Goal: Transaction & Acquisition: Purchase product/service

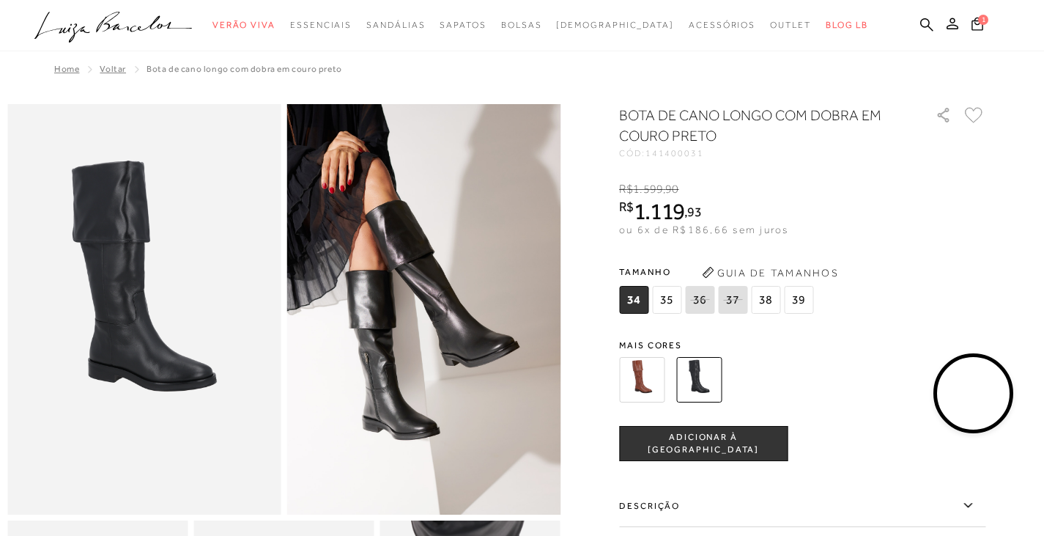
click at [651, 373] on img at bounding box center [641, 379] width 45 height 45
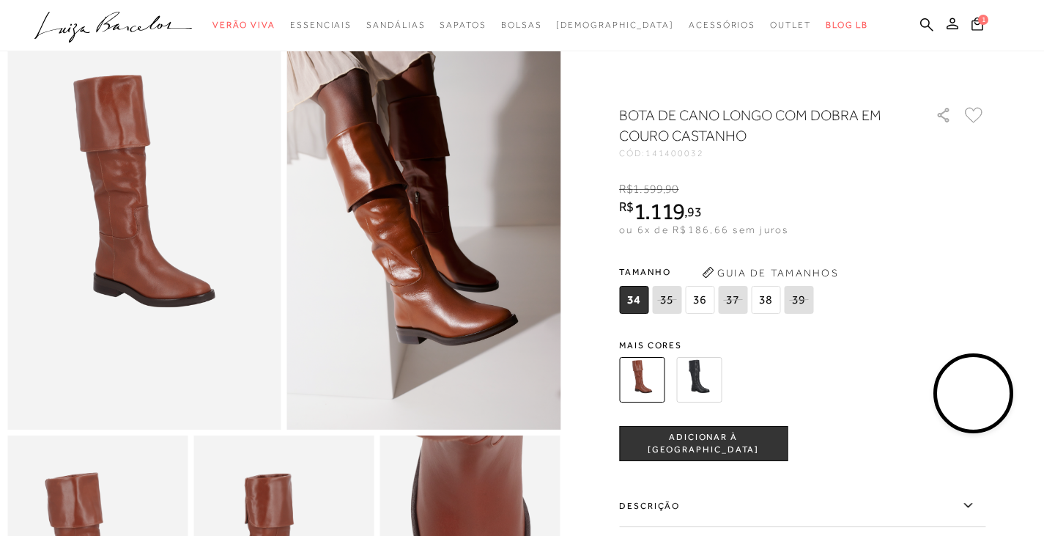
scroll to position [220, 0]
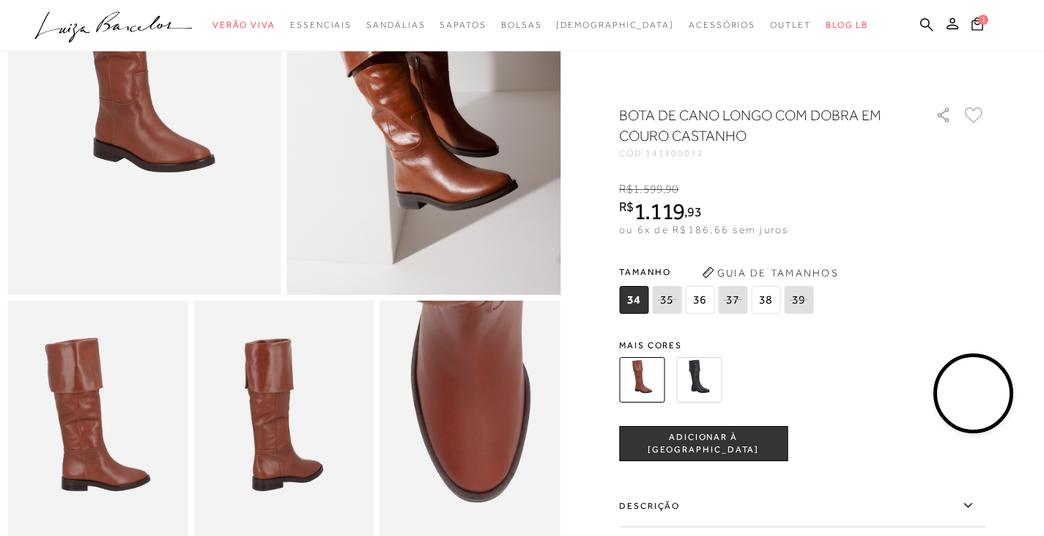
click at [977, 396] on video at bounding box center [974, 393] width 69 height 69
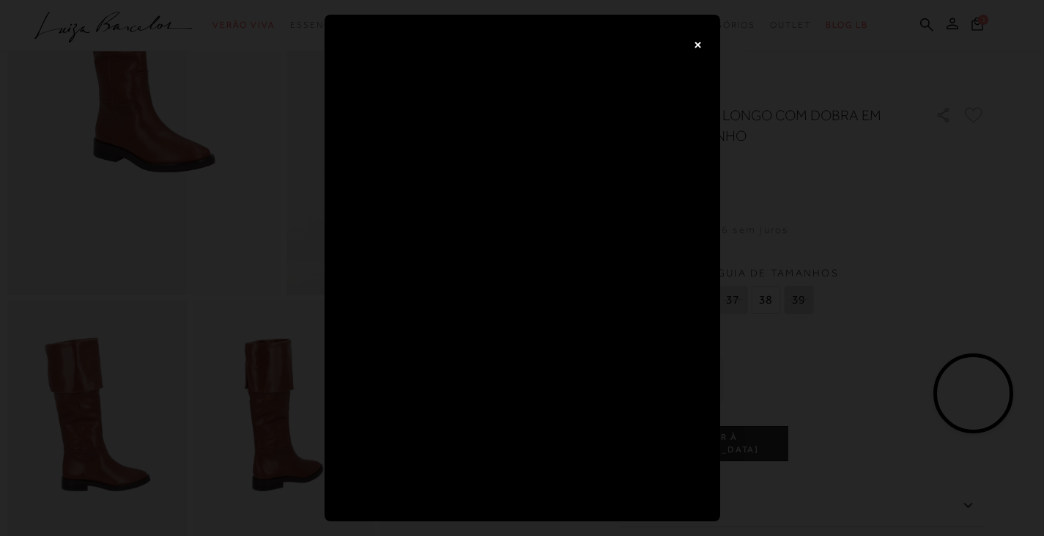
click at [687, 43] on button "×" at bounding box center [698, 43] width 29 height 29
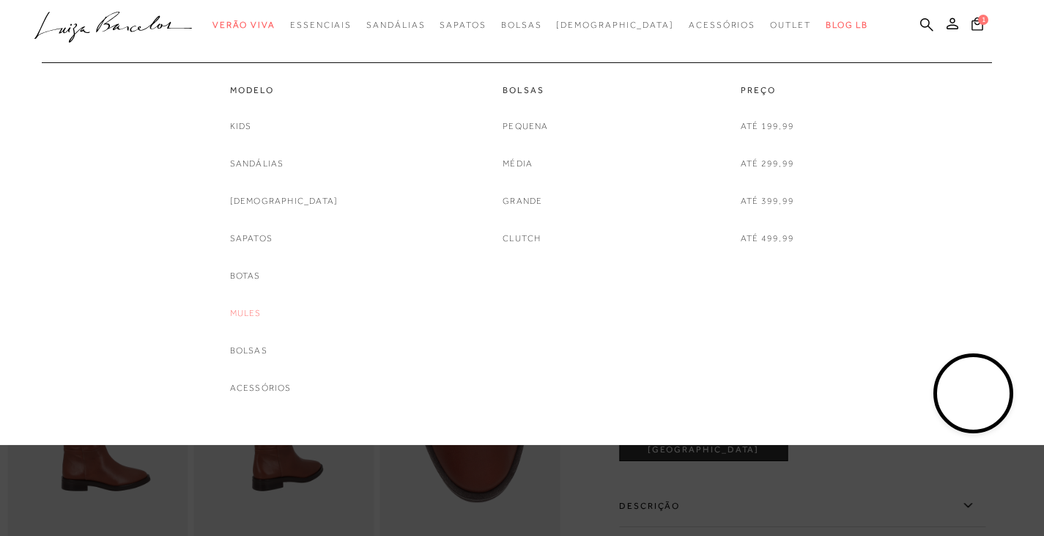
click at [262, 311] on link "Mules" at bounding box center [246, 313] width 32 height 15
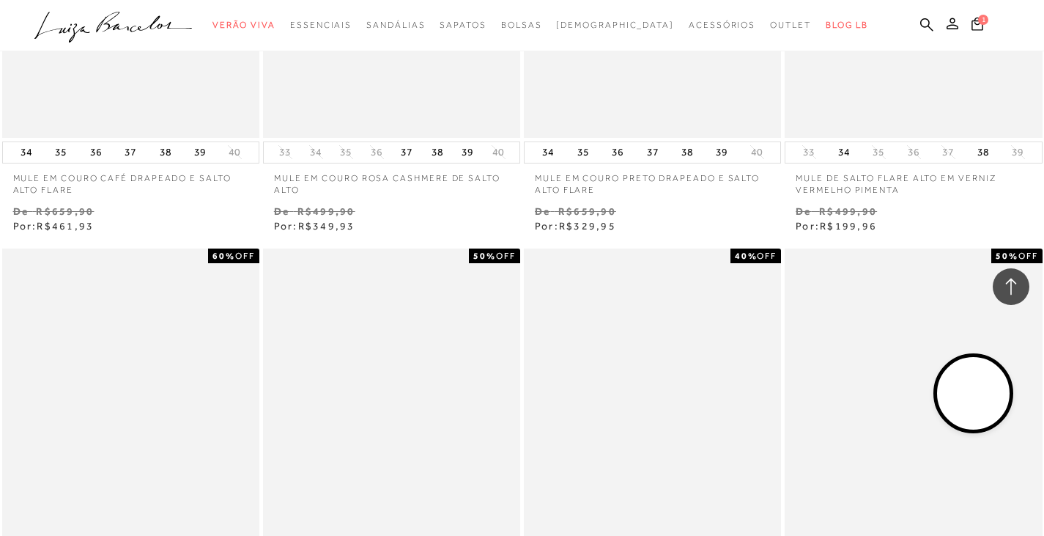
scroll to position [2492, 0]
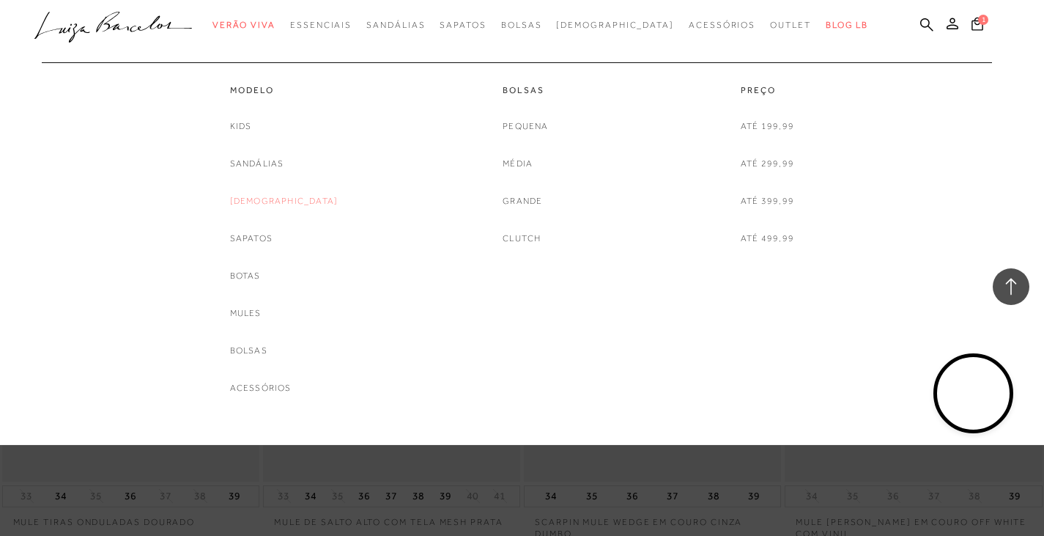
click at [282, 197] on link "[DEMOGRAPHIC_DATA]" at bounding box center [284, 200] width 108 height 15
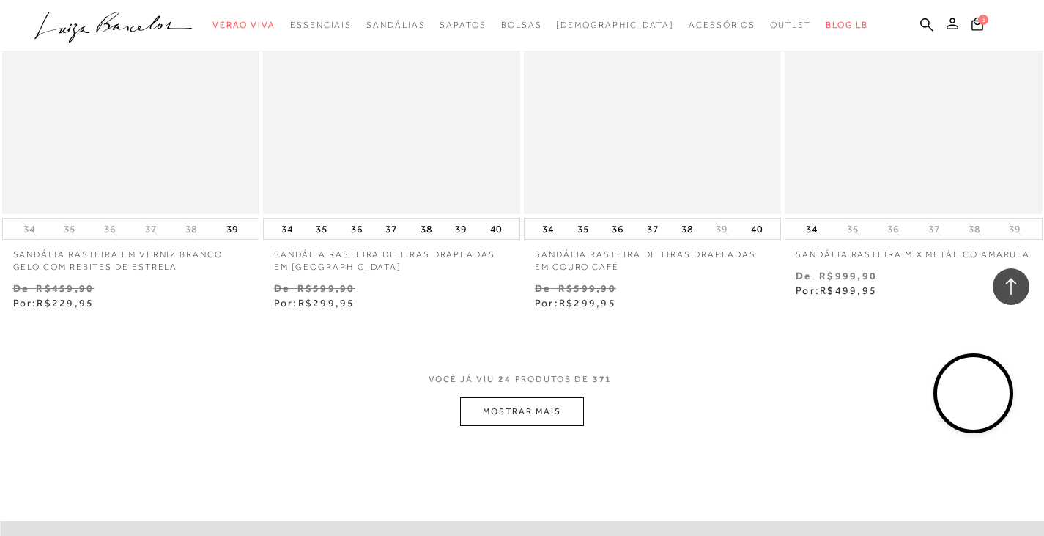
scroll to position [2785, 0]
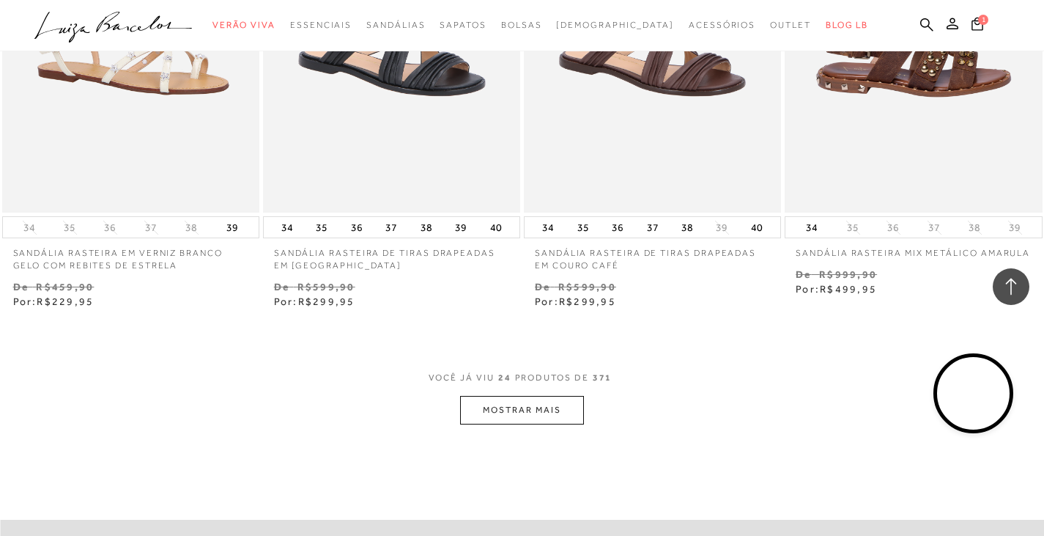
click at [520, 411] on button "MOSTRAR MAIS" at bounding box center [521, 410] width 123 height 29
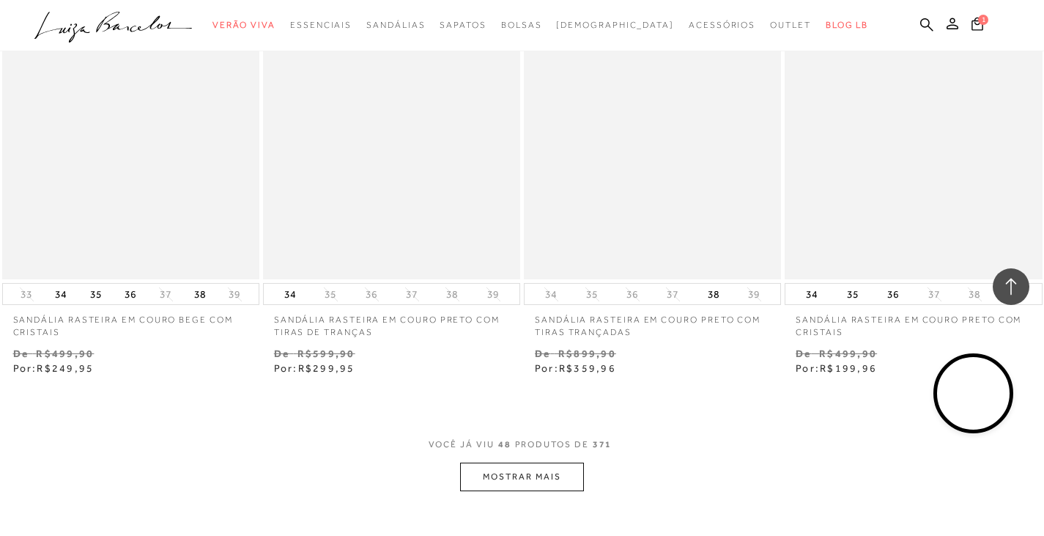
scroll to position [5863, 0]
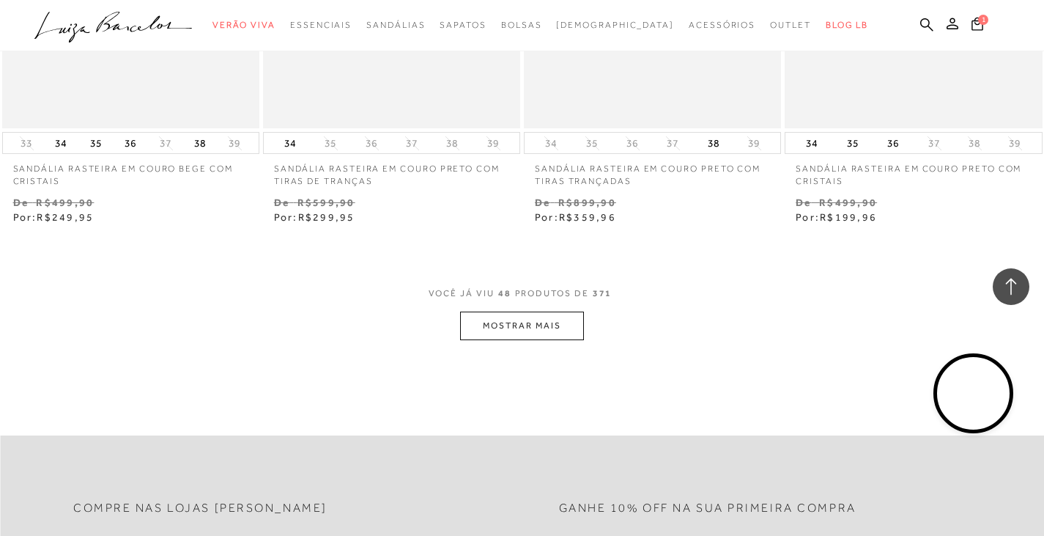
click at [545, 334] on button "MOSTRAR MAIS" at bounding box center [521, 325] width 123 height 29
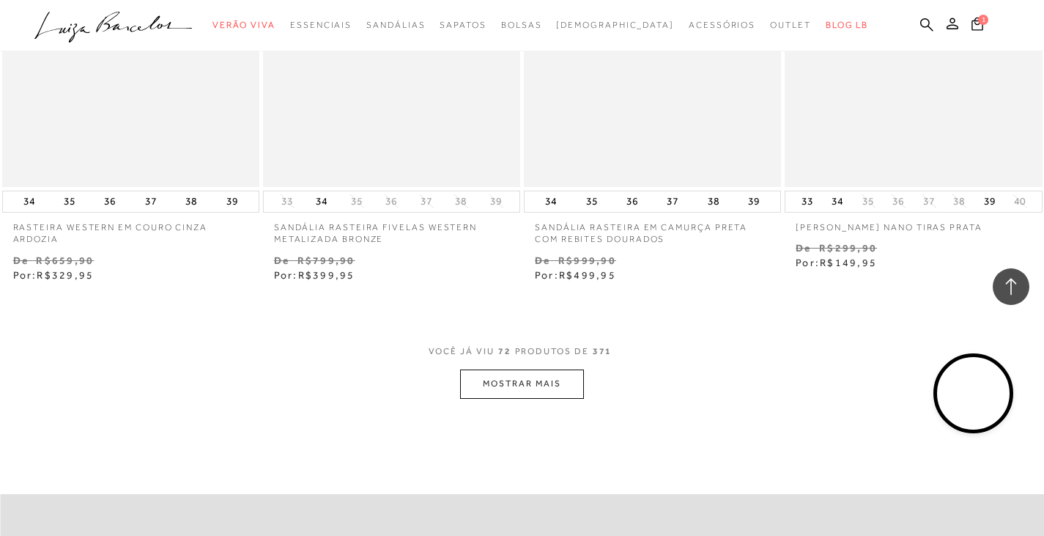
scroll to position [8868, 0]
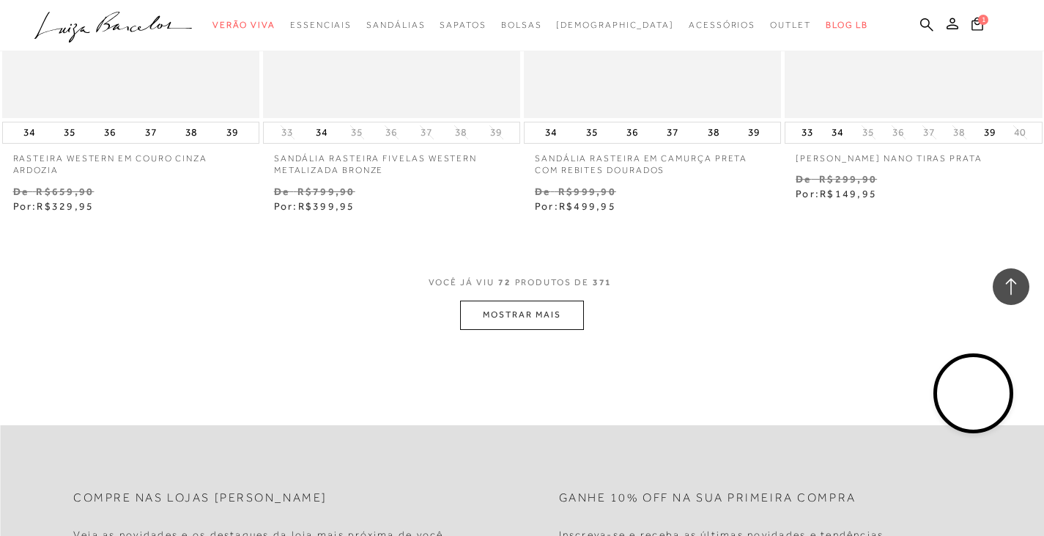
click at [533, 322] on button "MOSTRAR MAIS" at bounding box center [521, 314] width 123 height 29
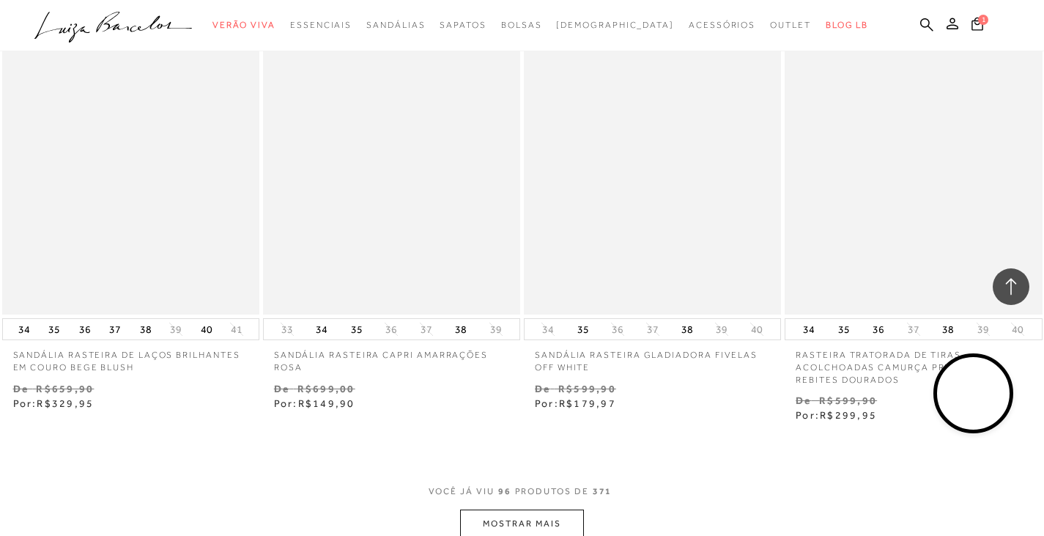
scroll to position [11946, 0]
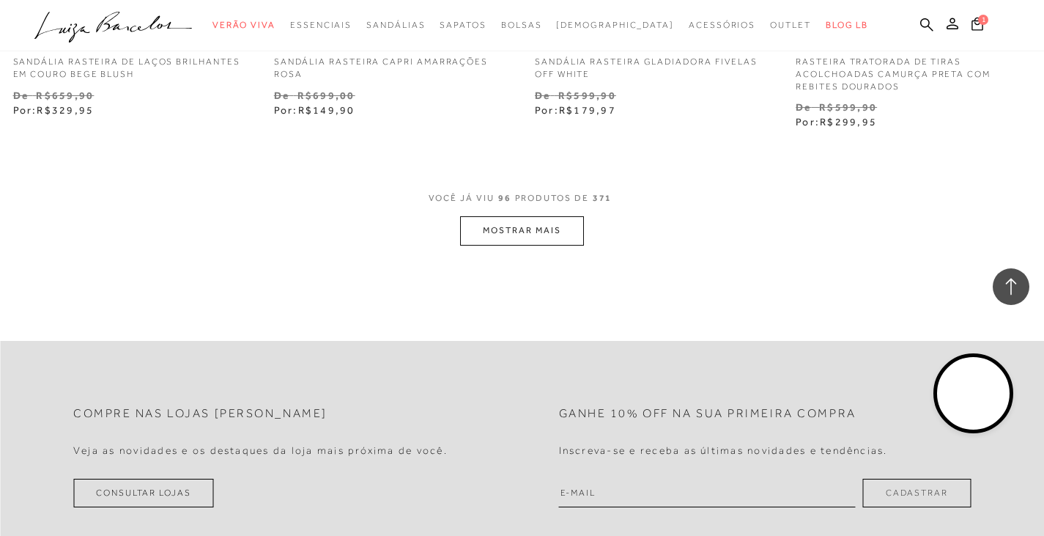
click at [527, 230] on button "MOSTRAR MAIS" at bounding box center [521, 230] width 123 height 29
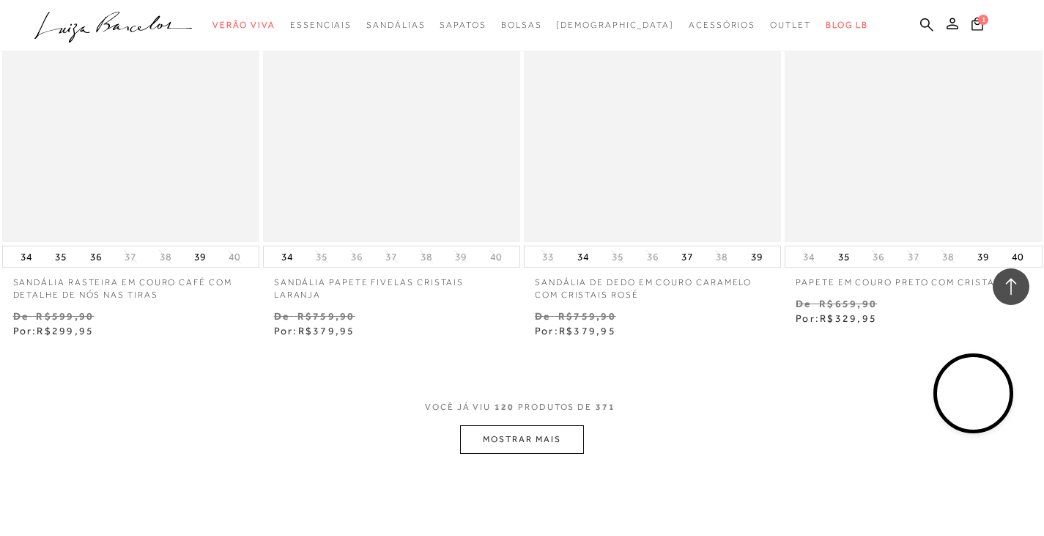
scroll to position [14731, 0]
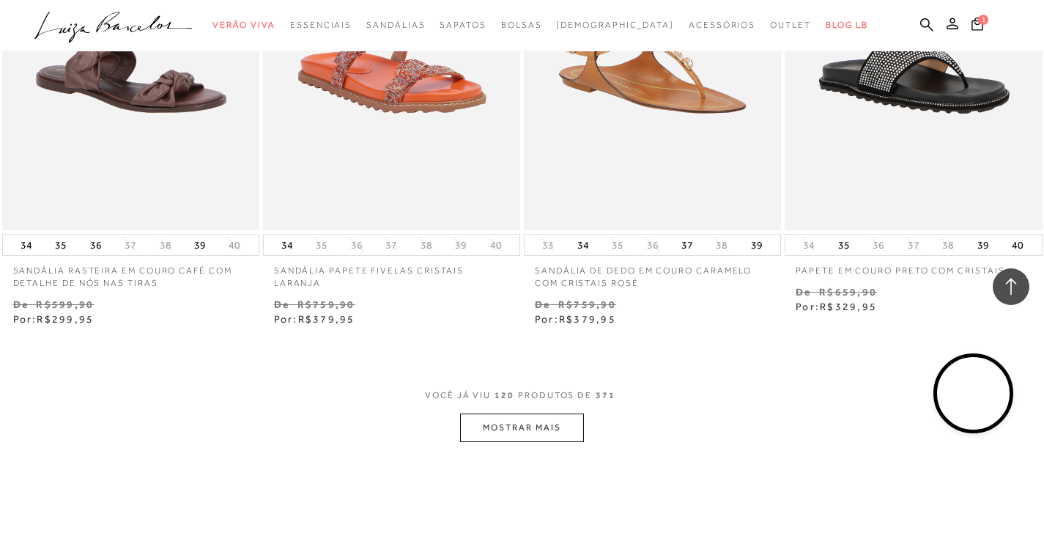
click at [534, 424] on button "MOSTRAR MAIS" at bounding box center [521, 427] width 123 height 29
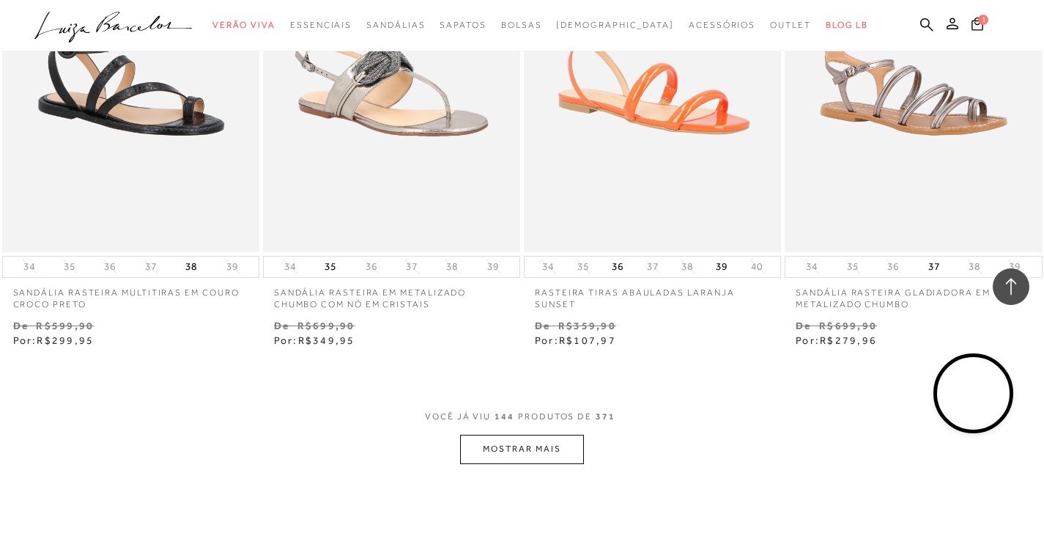
scroll to position [17809, 0]
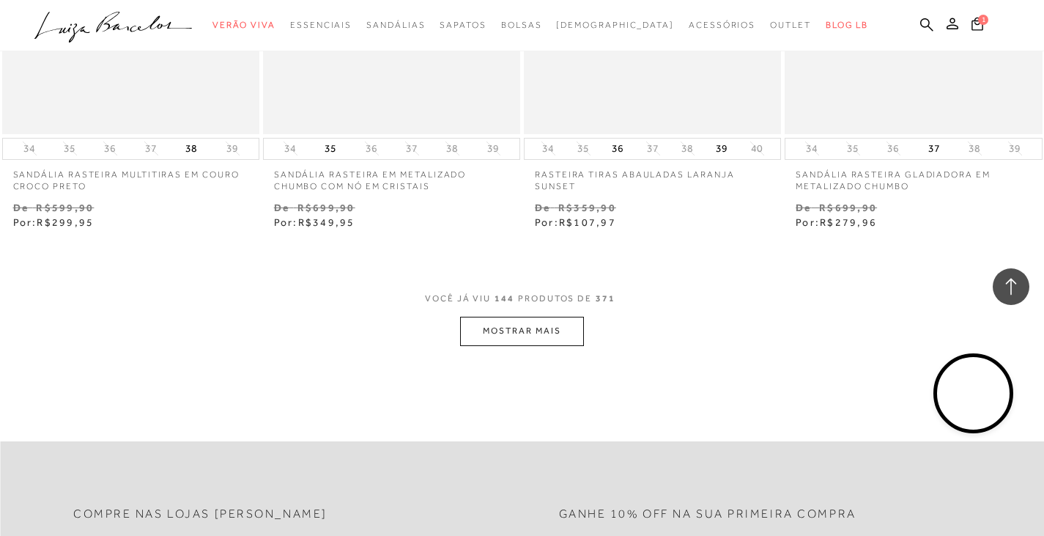
click at [515, 323] on button "MOSTRAR MAIS" at bounding box center [521, 331] width 123 height 29
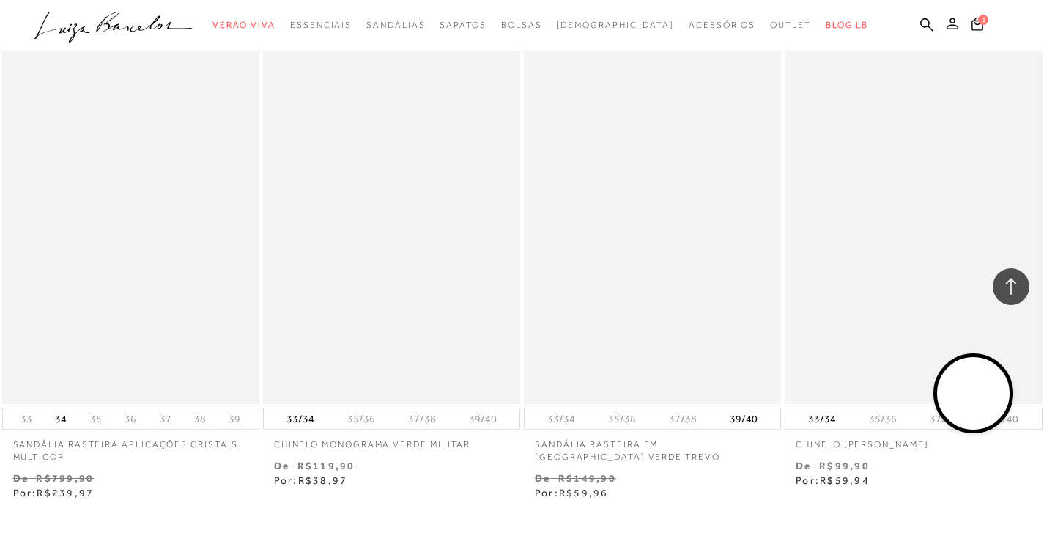
scroll to position [20814, 0]
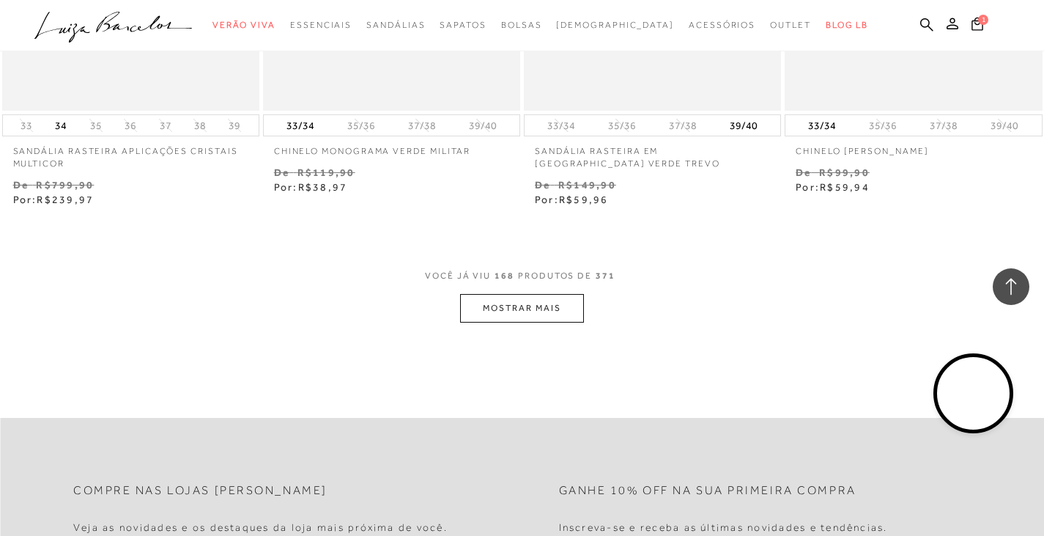
click at [507, 308] on button "MOSTRAR MAIS" at bounding box center [521, 308] width 123 height 29
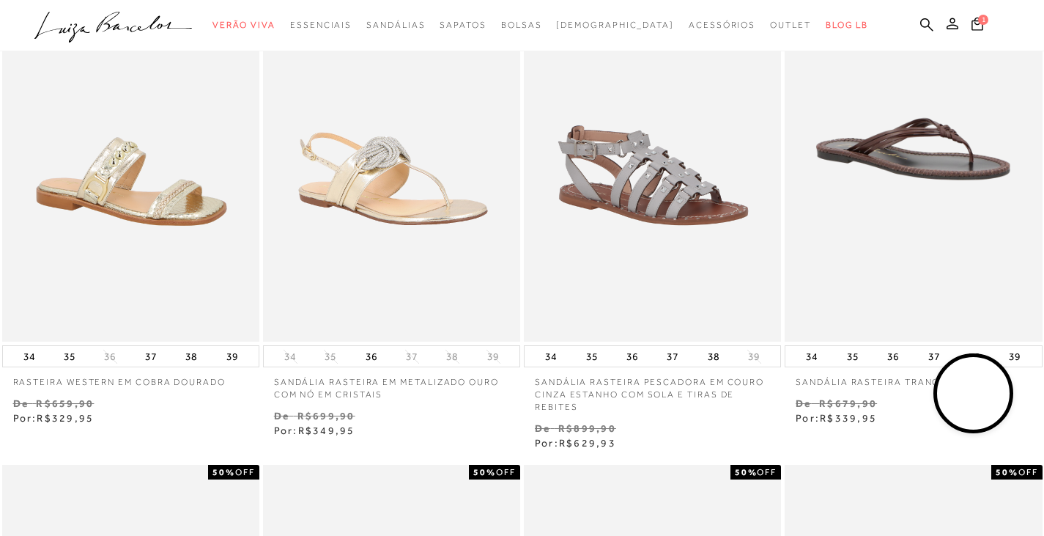
scroll to position [0, 0]
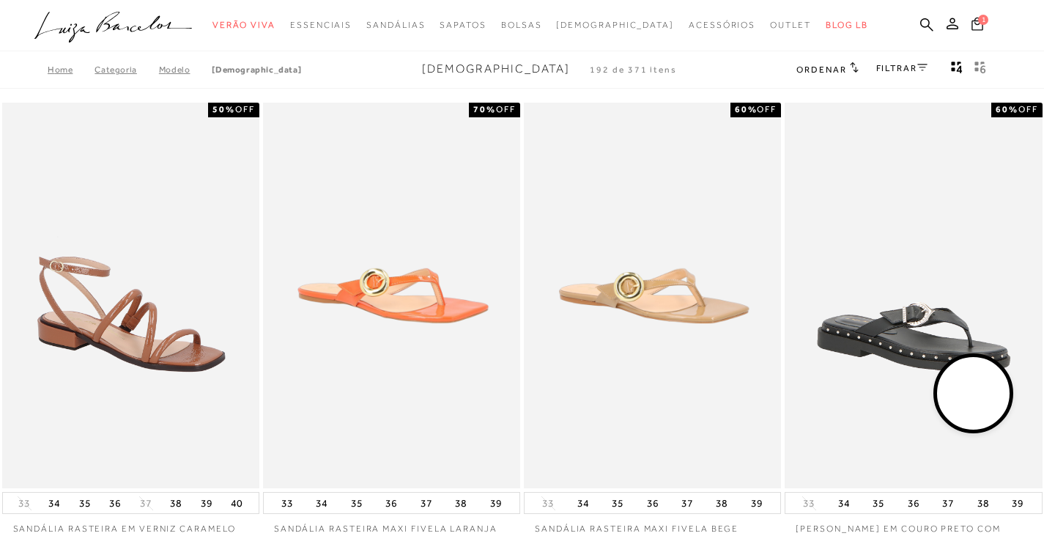
click at [987, 20] on span "1" at bounding box center [983, 20] width 10 height 10
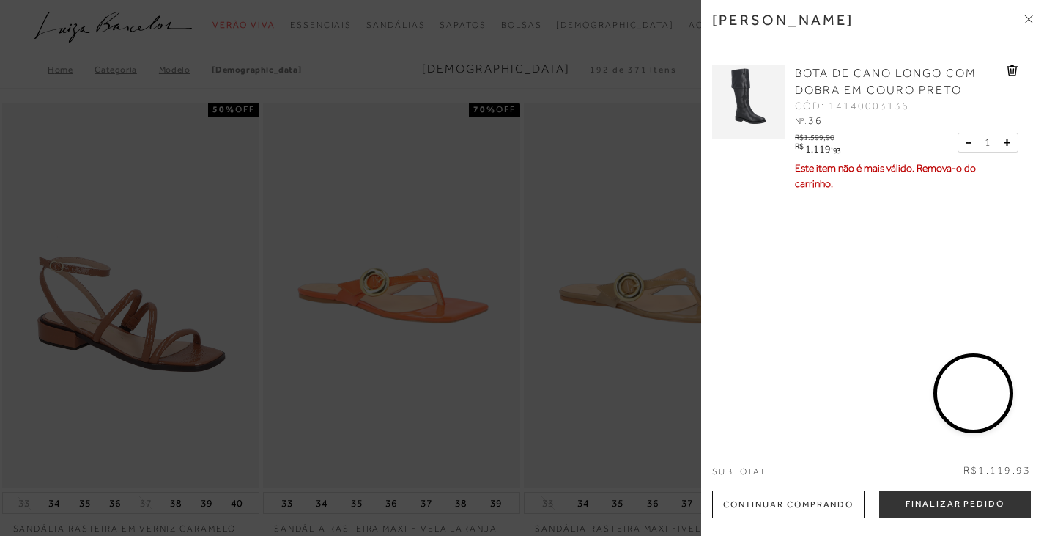
click at [1015, 71] on icon at bounding box center [1013, 70] width 12 height 11
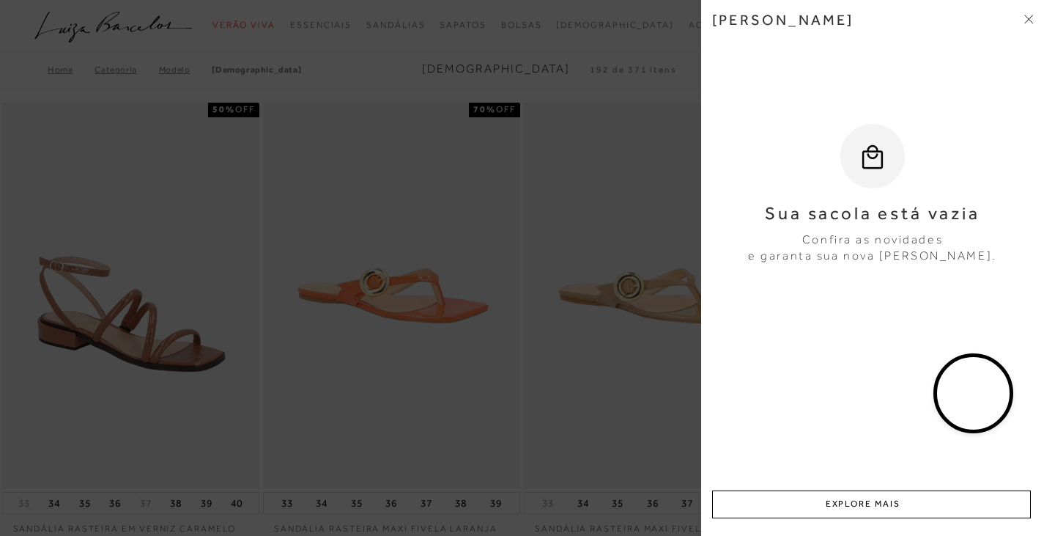
click at [1023, 23] on div "[PERSON_NAME]" at bounding box center [872, 31] width 321 height 40
click at [1033, 17] on div "[PERSON_NAME] Sua sacola está vazia Confira as novidades e garanta sua nova [PE…" at bounding box center [872, 268] width 343 height 536
click at [1030, 21] on div "[PERSON_NAME] Sua sacola está vazia Confira as novidades e garanta sua nova [PE…" at bounding box center [872, 268] width 343 height 536
click at [1027, 19] on icon at bounding box center [1029, 19] width 9 height 9
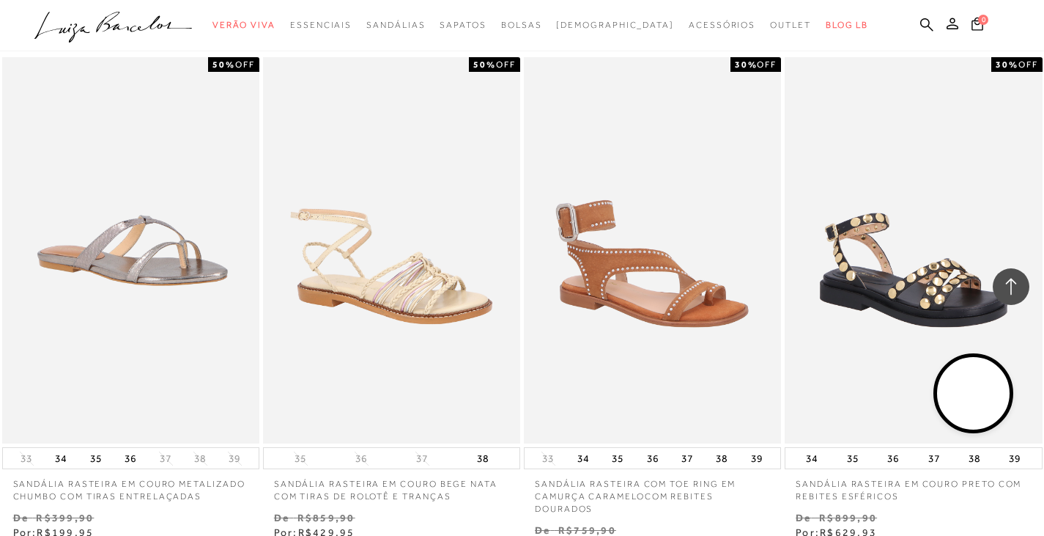
scroll to position [1612, 0]
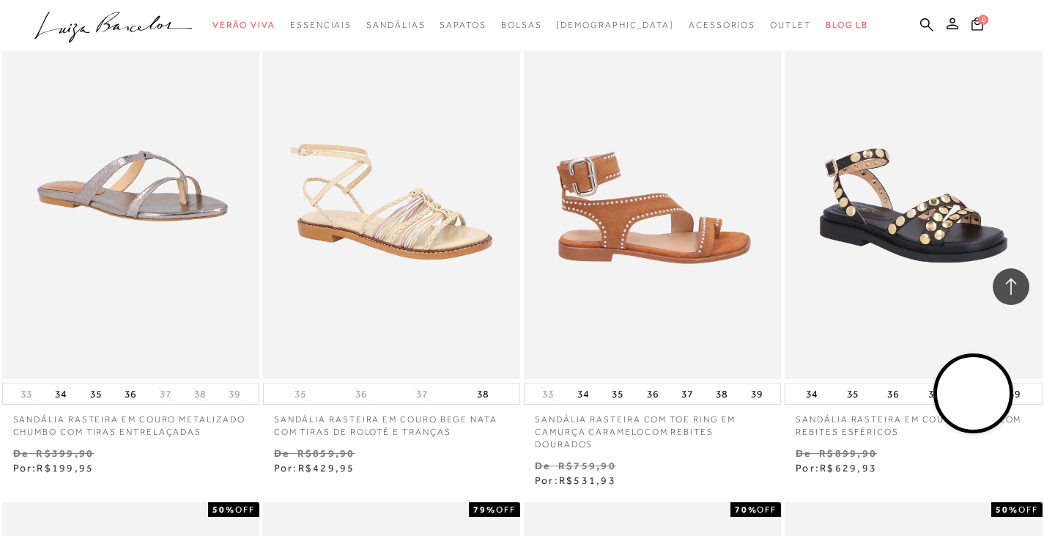
click at [644, 217] on img at bounding box center [653, 186] width 256 height 386
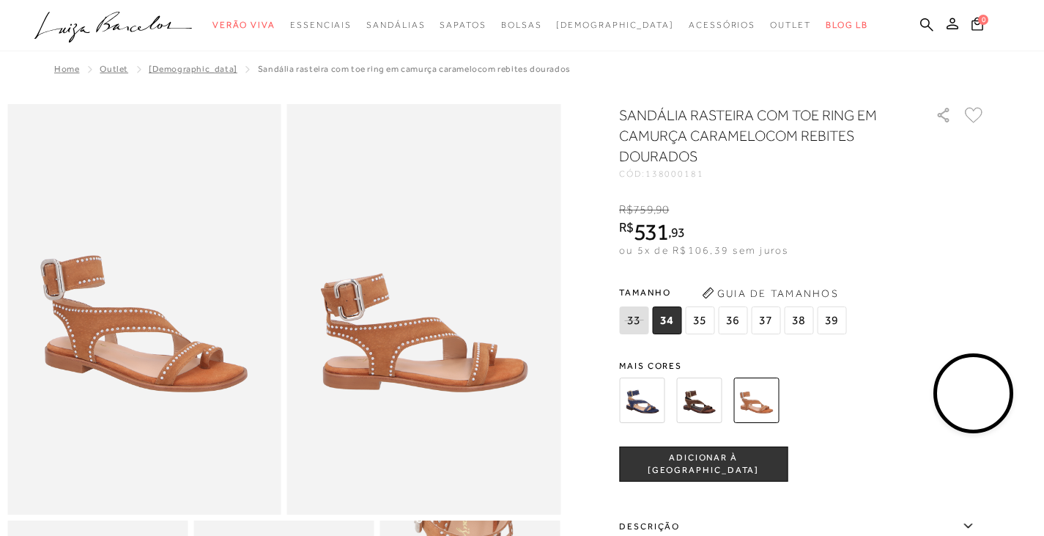
click at [649, 401] on img at bounding box center [641, 399] width 45 height 45
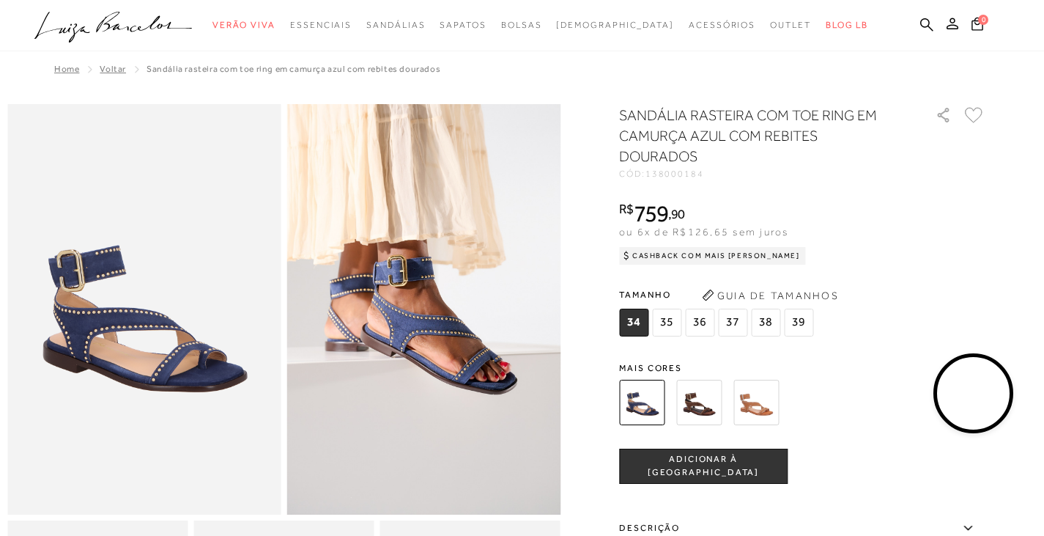
click at [702, 402] on img at bounding box center [698, 402] width 45 height 45
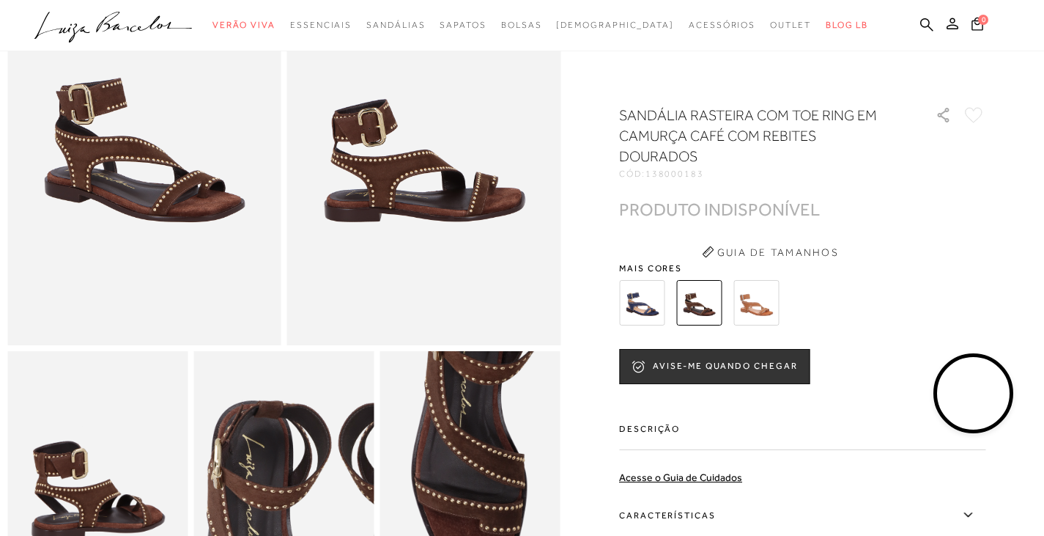
scroll to position [147, 0]
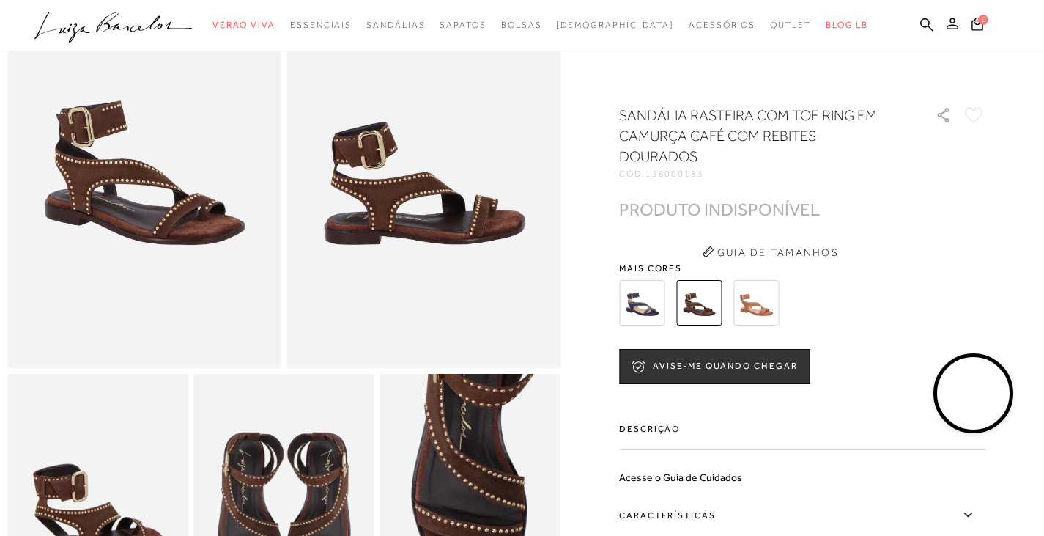
click at [770, 305] on img at bounding box center [756, 302] width 45 height 45
click at [771, 302] on img at bounding box center [756, 302] width 45 height 45
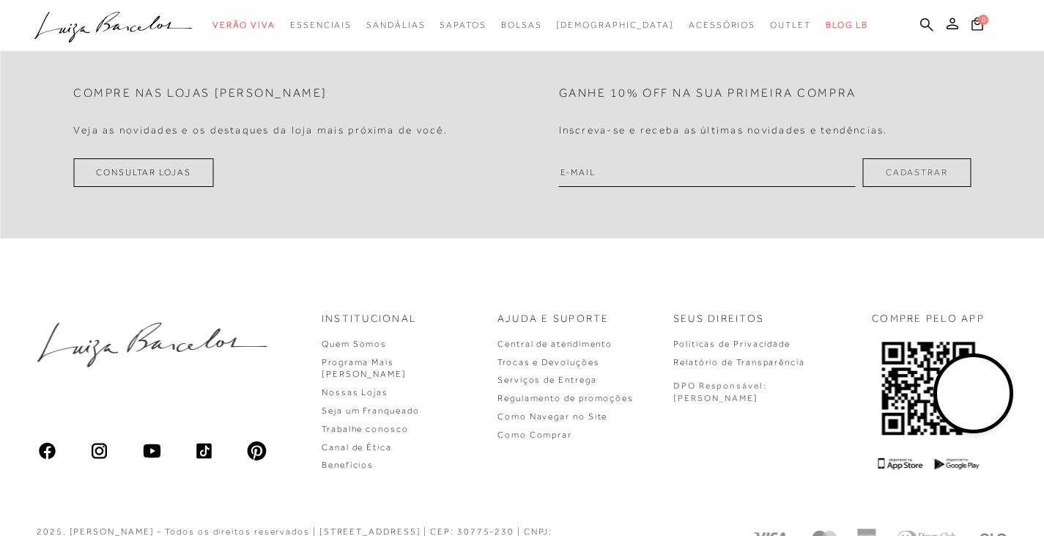
scroll to position [1807, 0]
